Goal: Communication & Community: Answer question/provide support

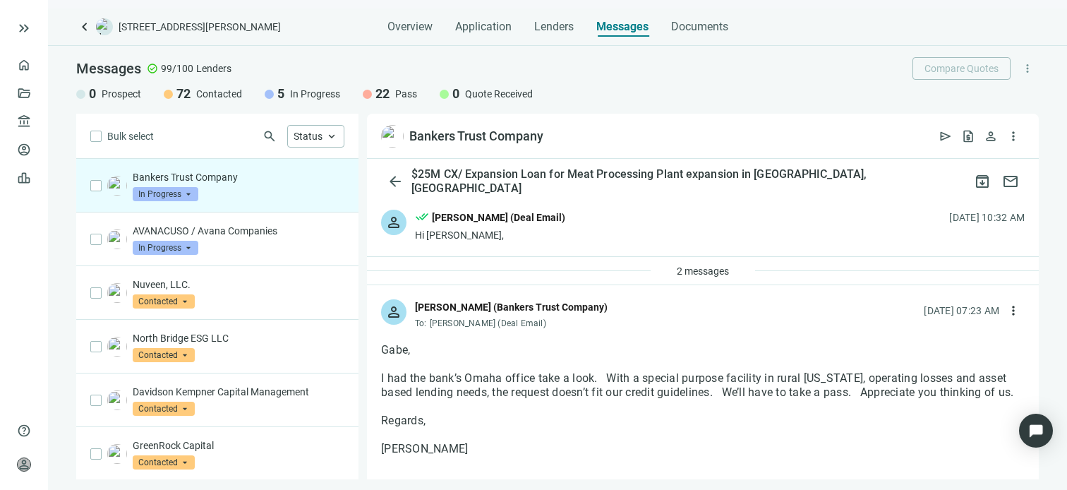
scroll to position [71, 0]
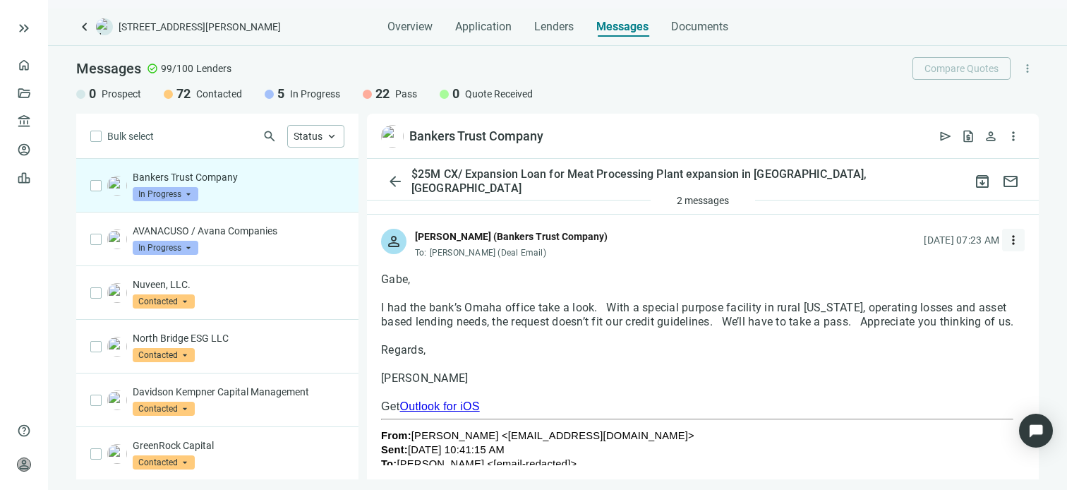
click at [1007, 238] on span "more_vert" at bounding box center [1014, 240] width 14 height 14
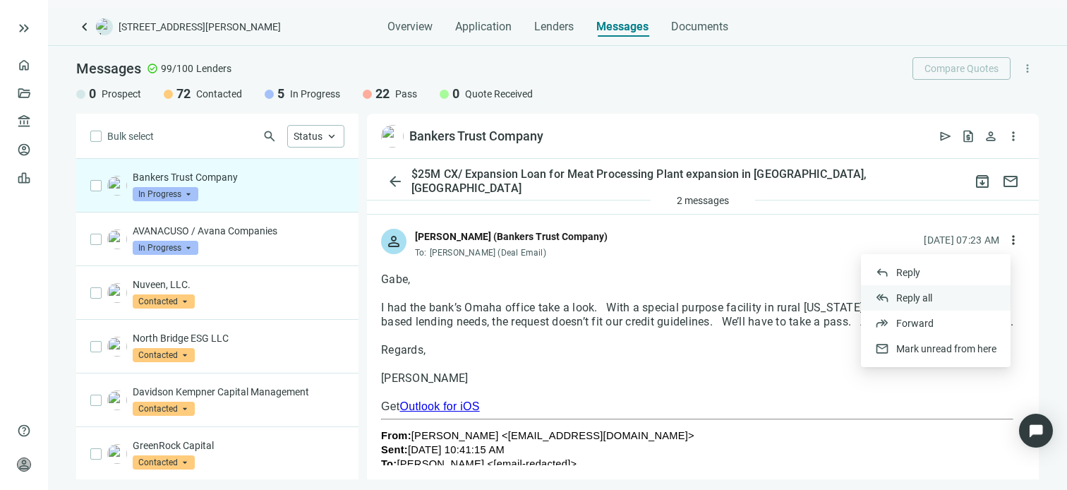
click at [929, 299] on span "Reply all" at bounding box center [914, 297] width 36 height 11
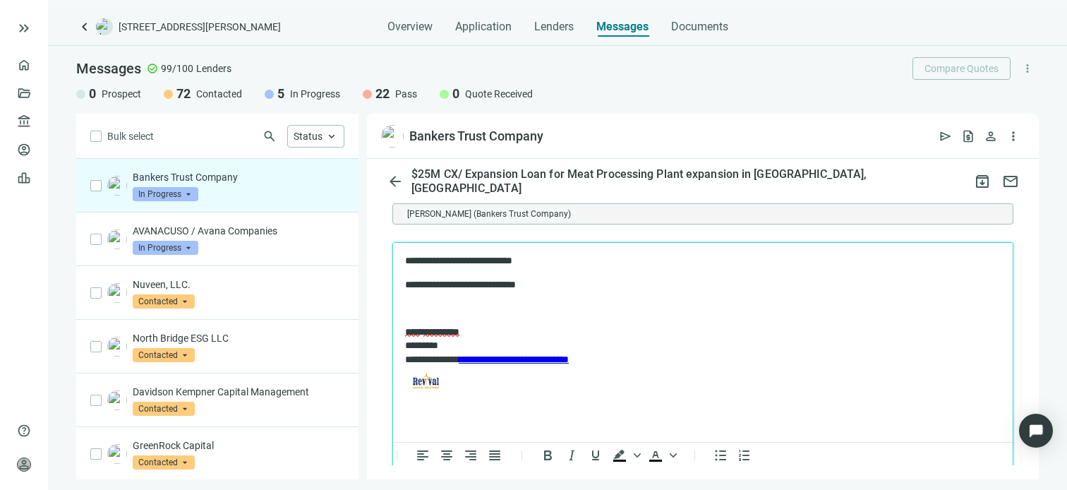
scroll to position [1437, 0]
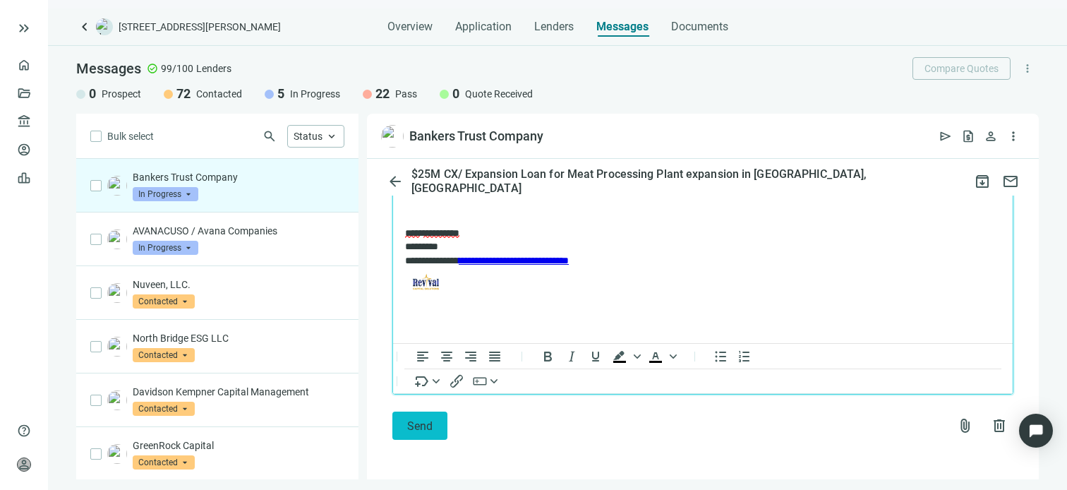
click at [423, 424] on span "Send" at bounding box center [419, 425] width 25 height 13
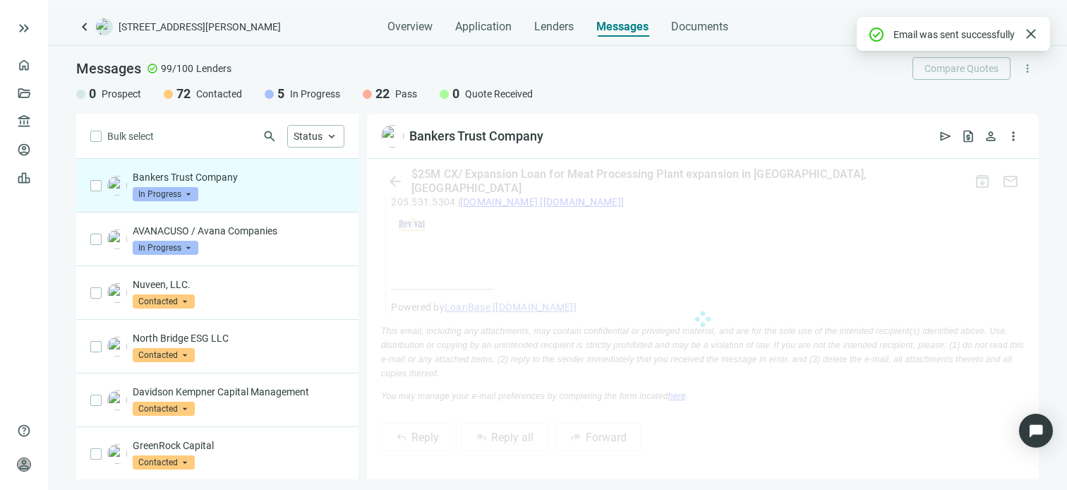
scroll to position [1414, 0]
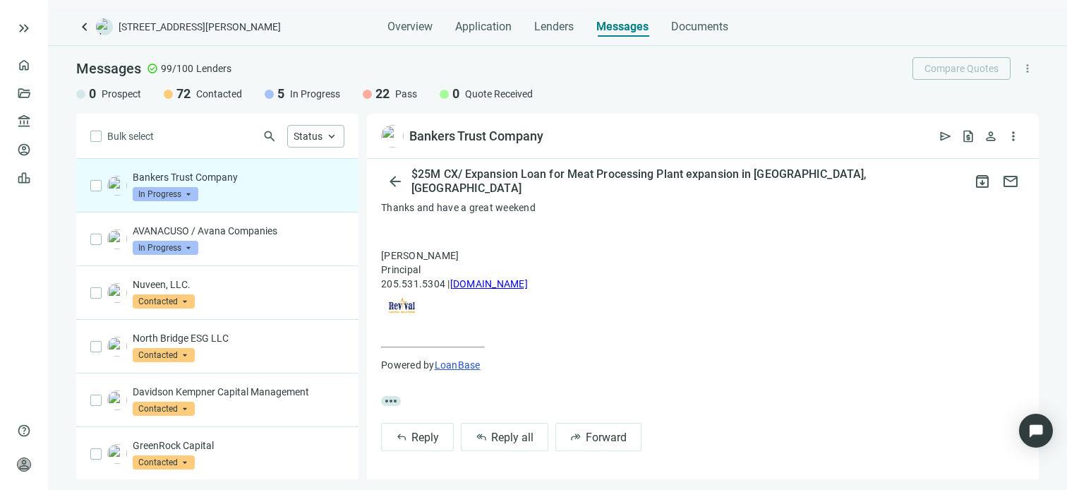
click at [189, 195] on span "In Progress" at bounding box center [166, 194] width 66 height 14
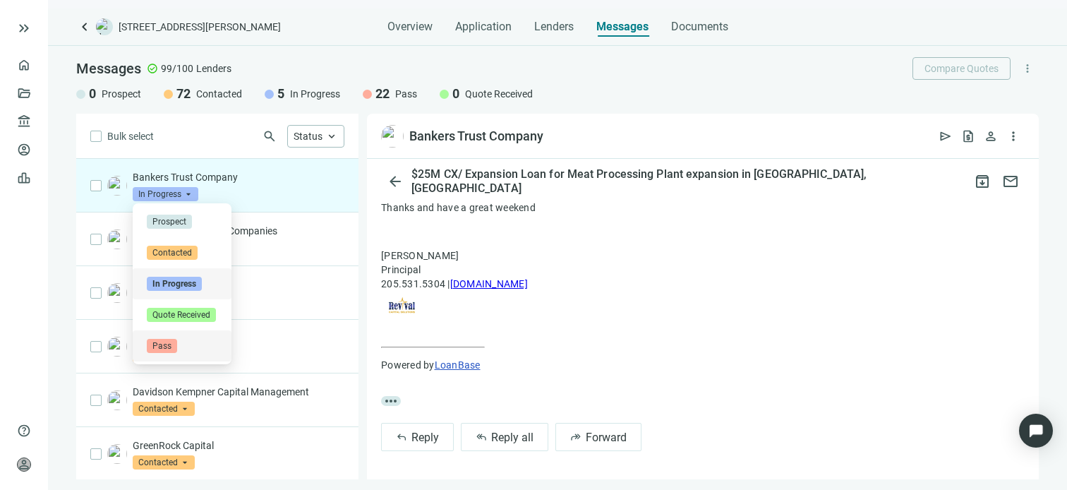
click at [158, 345] on span "Pass" at bounding box center [162, 346] width 30 height 14
